Goal: Find contact information: Find contact information

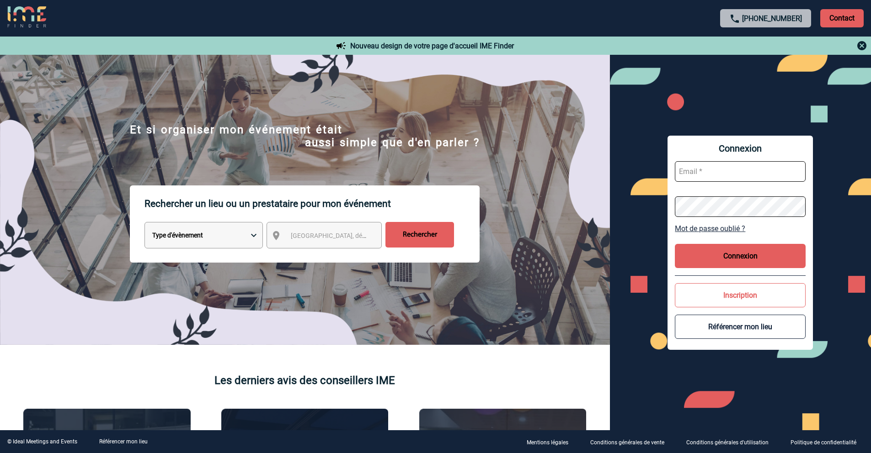
click at [436, 231] on input "Rechercher" at bounding box center [419, 235] width 69 height 26
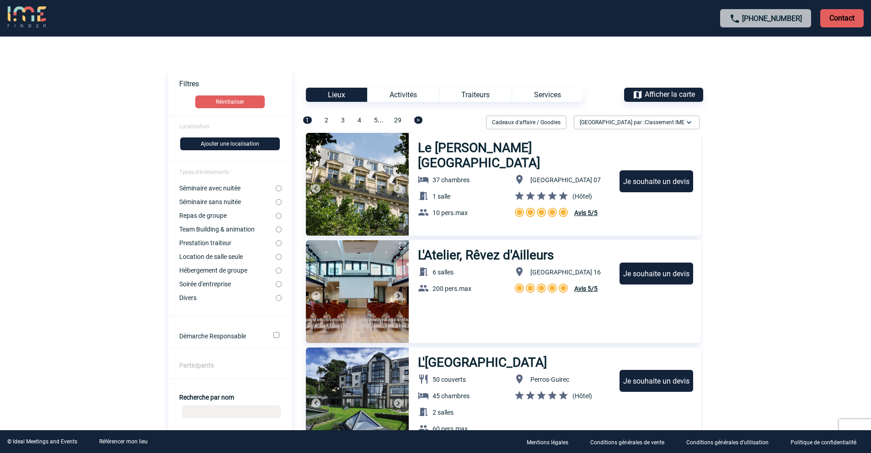
click at [674, 93] on span "Afficher la carte" at bounding box center [669, 94] width 50 height 9
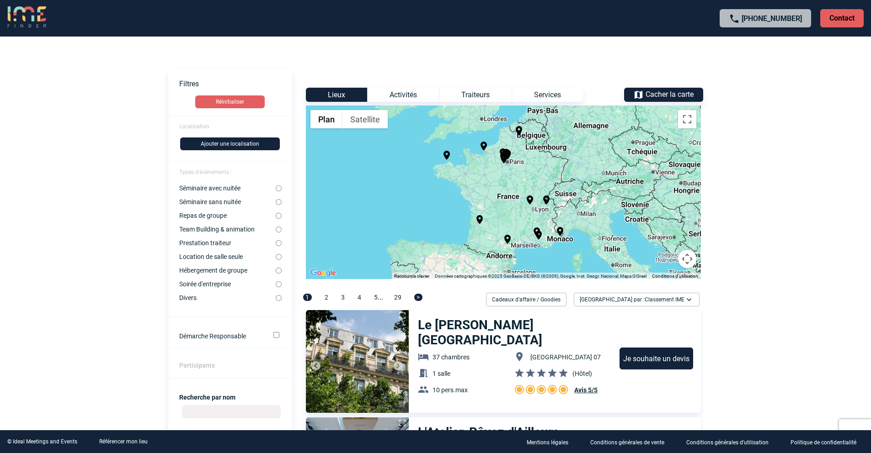
click at [281, 231] on input "Team Building & animation" at bounding box center [279, 230] width 6 height 6
radio input "true"
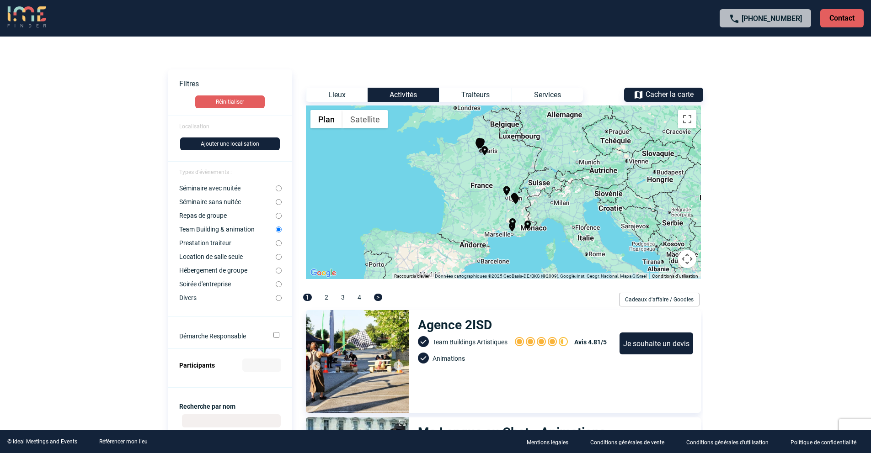
click at [51, 26] on div "+33 1 45 72 07 14 Contact" at bounding box center [435, 18] width 871 height 37
click at [44, 24] on img at bounding box center [26, 17] width 39 height 22
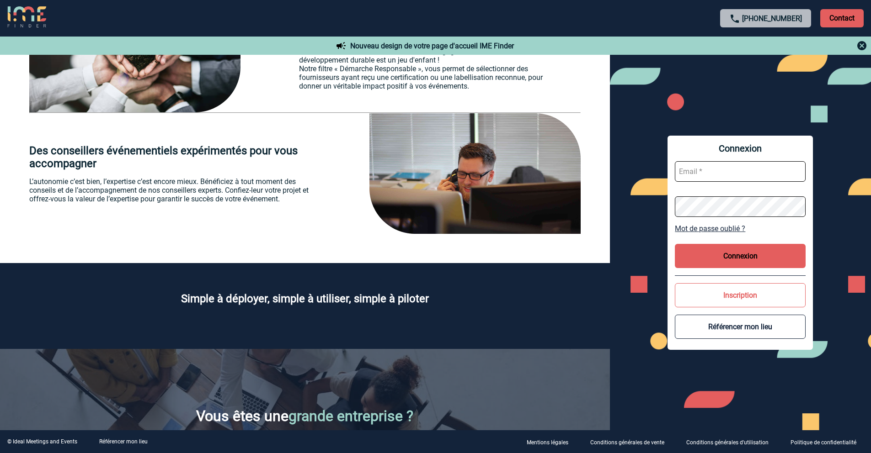
scroll to position [1368, 0]
